Goal: Information Seeking & Learning: Learn about a topic

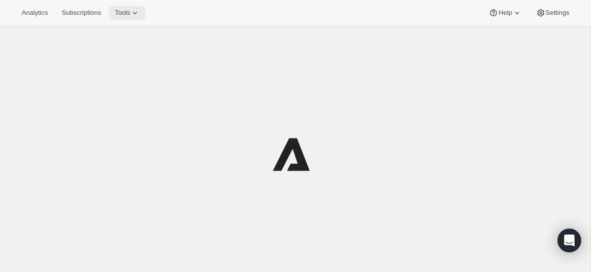
click at [130, 12] on span "Tools" at bounding box center [122, 13] width 15 height 8
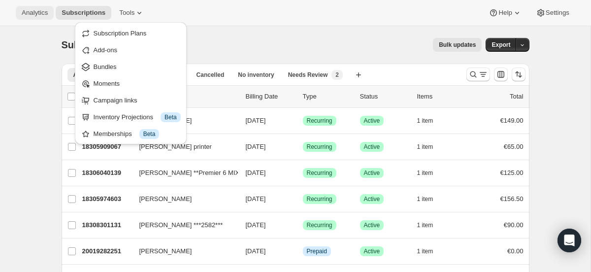
click at [40, 13] on span "Analytics" at bounding box center [35, 13] width 26 height 8
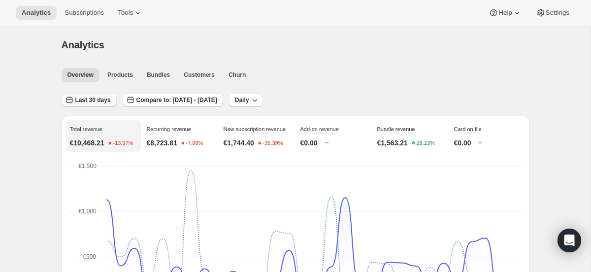
click at [105, 100] on span "Last 30 days" at bounding box center [92, 100] width 35 height 8
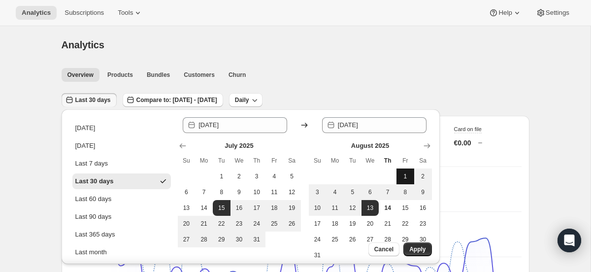
click at [405, 179] on span "1" at bounding box center [406, 176] width 10 height 8
type input "[DATE]"
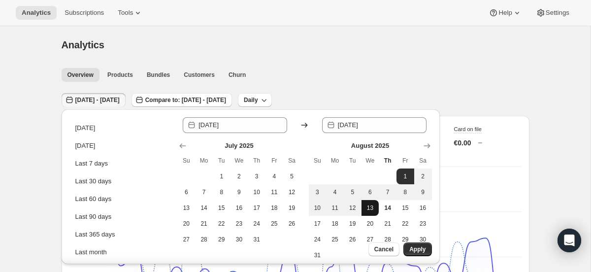
click at [374, 210] on span "13" at bounding box center [371, 208] width 10 height 8
type input "[DATE]"
click at [384, 209] on span "14" at bounding box center [388, 208] width 10 height 8
type input "[DATE]"
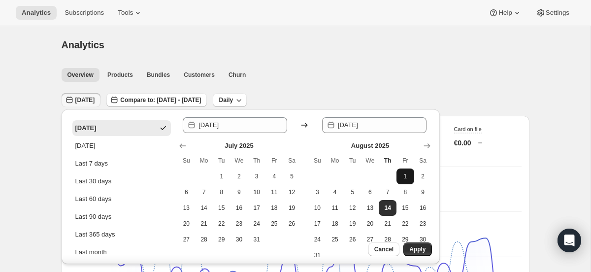
click at [406, 181] on button "1" at bounding box center [406, 176] width 18 height 16
type input "[DATE]"
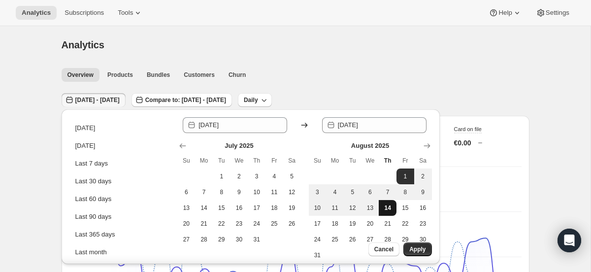
click at [390, 212] on button "14" at bounding box center [388, 208] width 18 height 16
type input "[DATE]"
click at [422, 247] on span "Apply" at bounding box center [417, 249] width 16 height 8
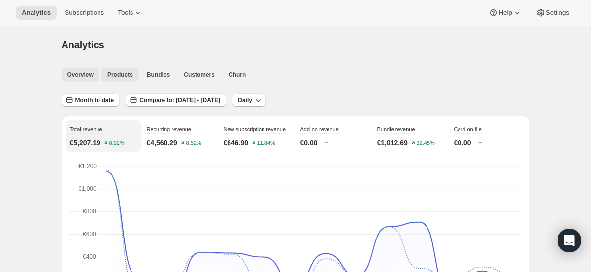
click at [129, 76] on span "Products" at bounding box center [120, 75] width 26 height 8
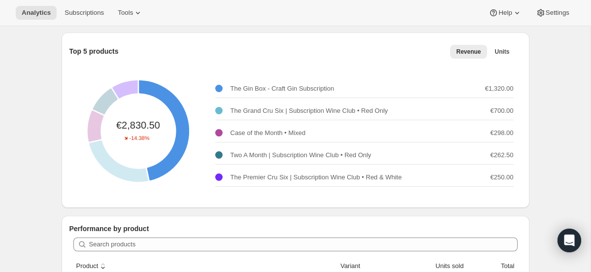
scroll to position [84, 0]
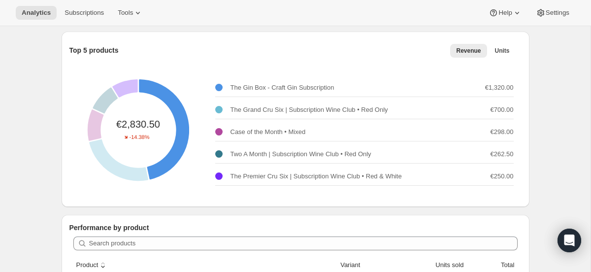
click at [355, 116] on div "The Grand Cru Six | Subscription Wine Club • Red Only €700.00" at bounding box center [364, 110] width 299 height 18
click at [317, 85] on p "The Gin Box - Craft Gin Subscription" at bounding box center [283, 88] width 104 height 10
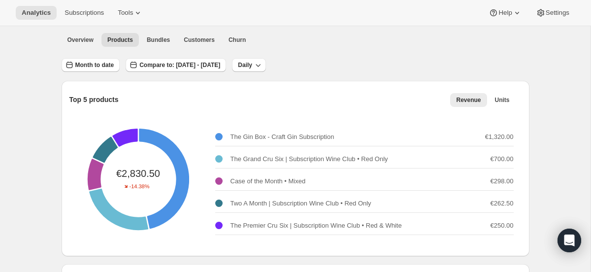
scroll to position [0, 0]
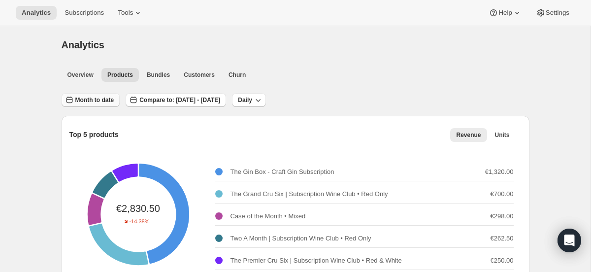
click at [108, 102] on span "Month to date" at bounding box center [94, 100] width 39 height 8
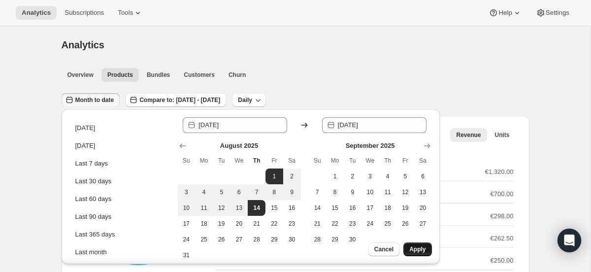
click at [425, 249] on span "Apply" at bounding box center [417, 249] width 16 height 8
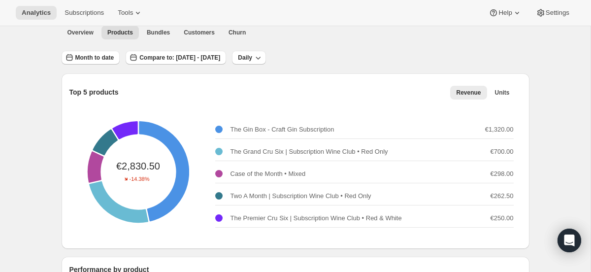
scroll to position [45, 0]
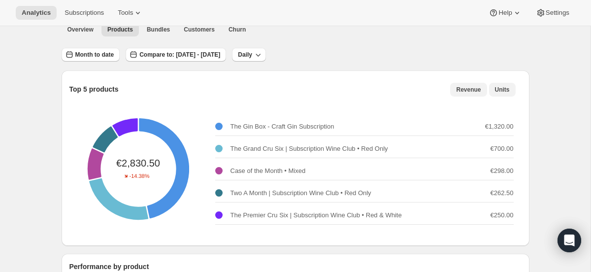
click at [510, 92] on button "Units" at bounding box center [502, 90] width 27 height 14
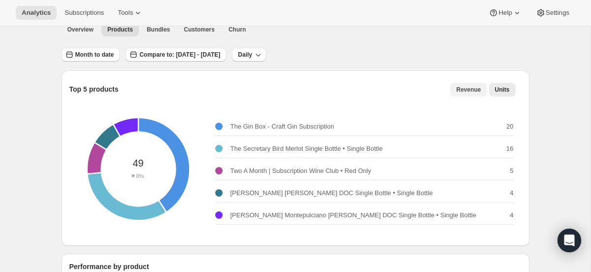
click at [484, 90] on button "Revenue" at bounding box center [468, 90] width 36 height 14
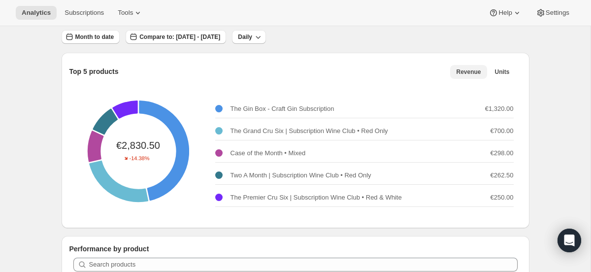
scroll to position [0, 0]
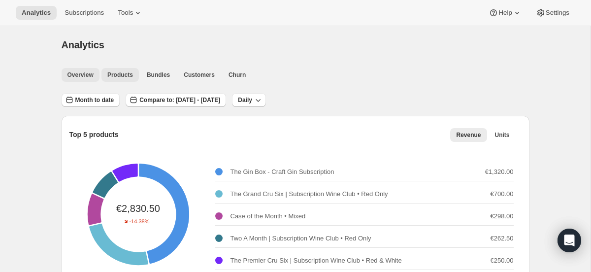
click at [82, 79] on button "Overview" at bounding box center [81, 75] width 38 height 14
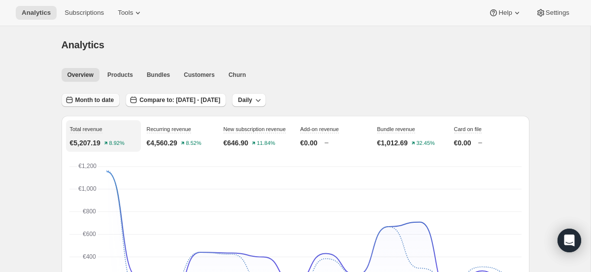
click at [93, 101] on span "Month to date" at bounding box center [94, 100] width 39 height 8
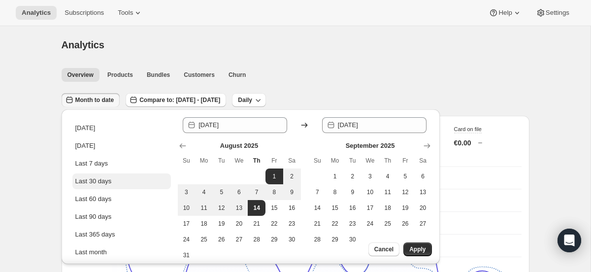
click at [115, 179] on button "Last 30 days" at bounding box center [121, 181] width 99 height 16
type input "[DATE]"
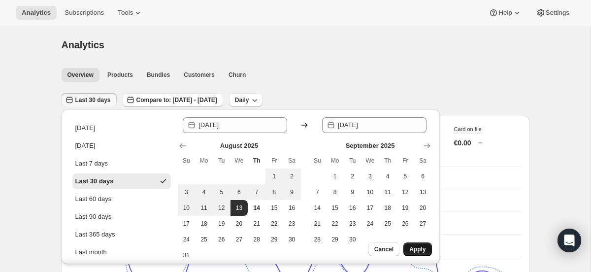
click at [416, 248] on span "Apply" at bounding box center [417, 249] width 16 height 8
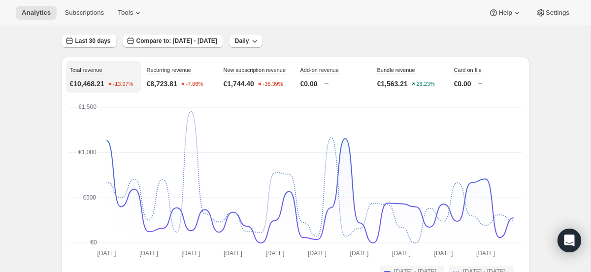
scroll to position [59, 0]
click at [236, 73] on span "New subscription revenue" at bounding box center [255, 70] width 63 height 6
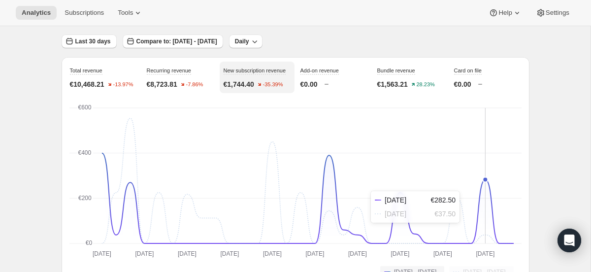
click at [485, 191] on icon at bounding box center [307, 198] width 412 height 90
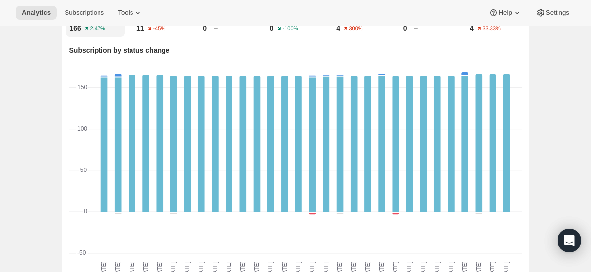
scroll to position [0, 0]
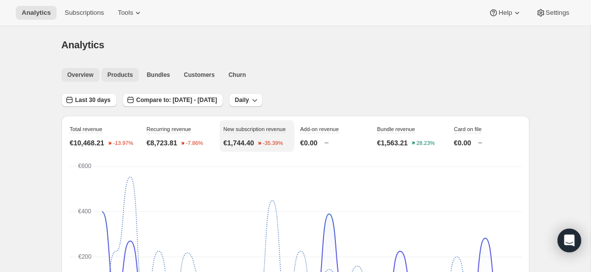
click at [118, 74] on span "Products" at bounding box center [120, 75] width 26 height 8
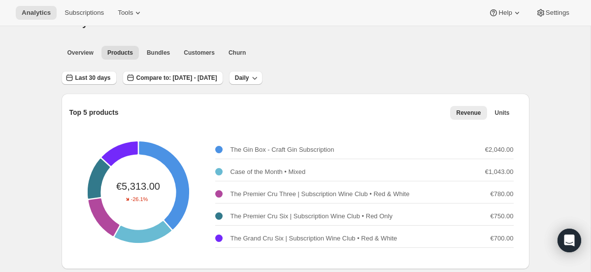
scroll to position [20, 0]
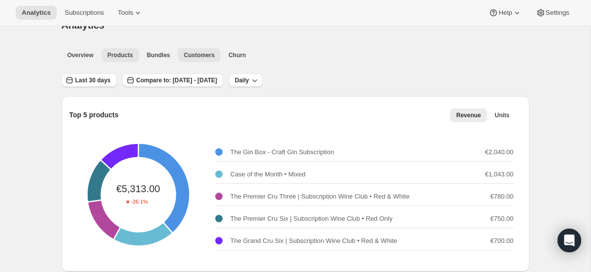
click at [199, 55] on span "Customers" at bounding box center [199, 55] width 31 height 8
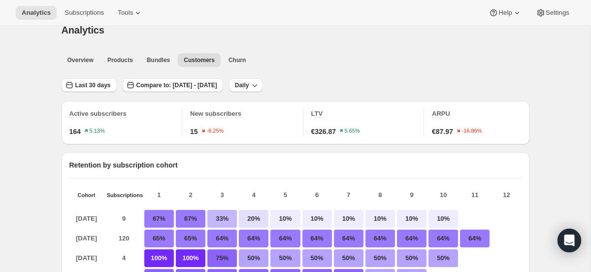
scroll to position [0, 0]
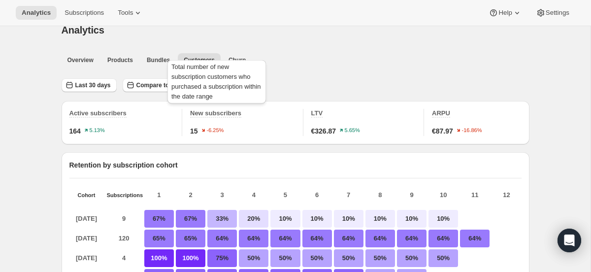
click at [228, 115] on span "New subscribers" at bounding box center [215, 112] width 51 height 7
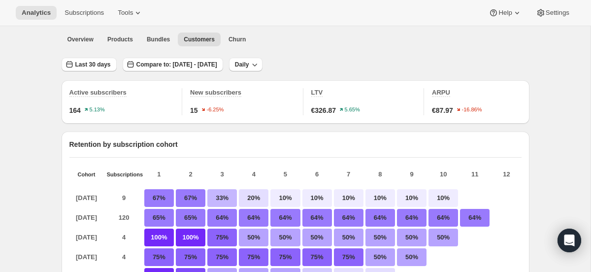
scroll to position [31, 0]
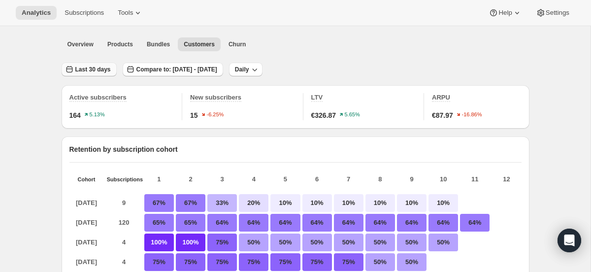
click at [107, 72] on span "Last 30 days" at bounding box center [92, 70] width 35 height 8
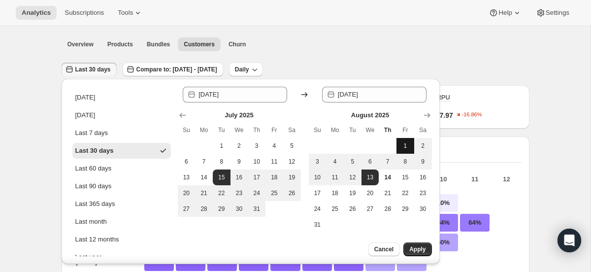
click at [406, 144] on span "1" at bounding box center [406, 146] width 10 height 8
type input "[DATE]"
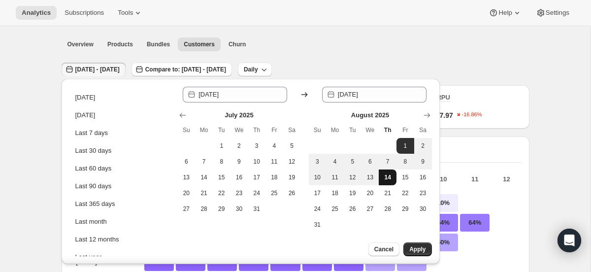
click at [393, 177] on button "14" at bounding box center [388, 177] width 18 height 16
type input "[DATE]"
click at [421, 251] on span "Apply" at bounding box center [417, 249] width 16 height 8
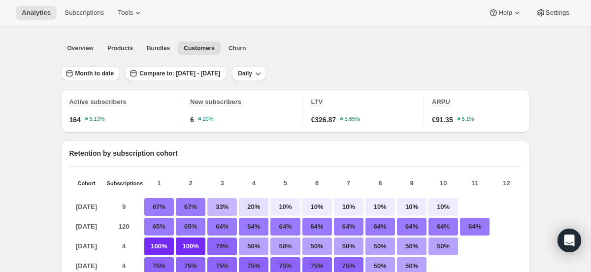
scroll to position [28, 0]
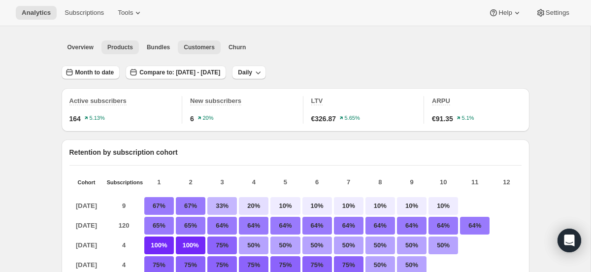
click at [116, 49] on span "Products" at bounding box center [120, 47] width 26 height 8
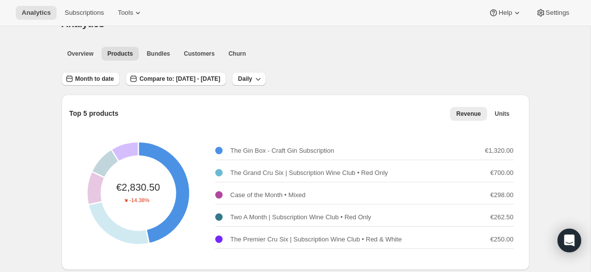
scroll to position [20, 0]
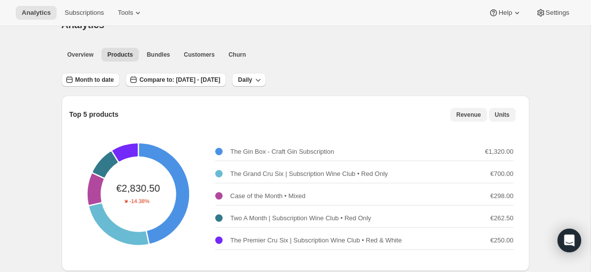
click at [501, 115] on span "Units" at bounding box center [502, 115] width 15 height 8
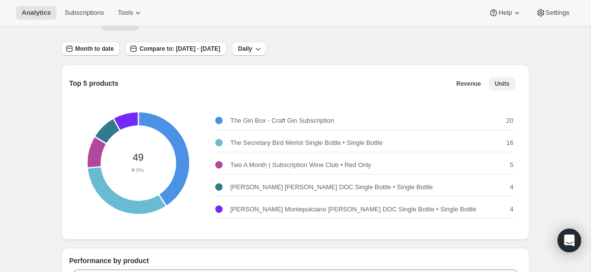
scroll to position [53, 0]
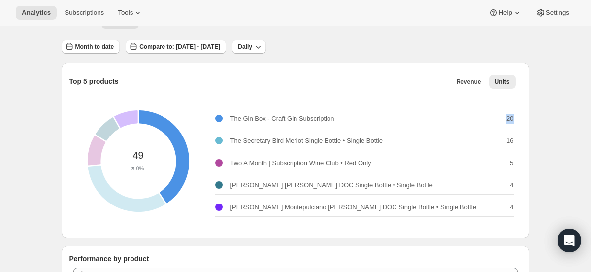
drag, startPoint x: 515, startPoint y: 121, endPoint x: 499, endPoint y: 121, distance: 16.3
click at [499, 121] on div "49 0% The Gin Box - Craft Gin Subscription 20 The Secretary Bird Merlot Single …" at bounding box center [295, 161] width 452 height 138
click at [499, 121] on div "The Gin Box - Craft Gin Subscription 20" at bounding box center [364, 119] width 299 height 18
